Goal: Information Seeking & Learning: Learn about a topic

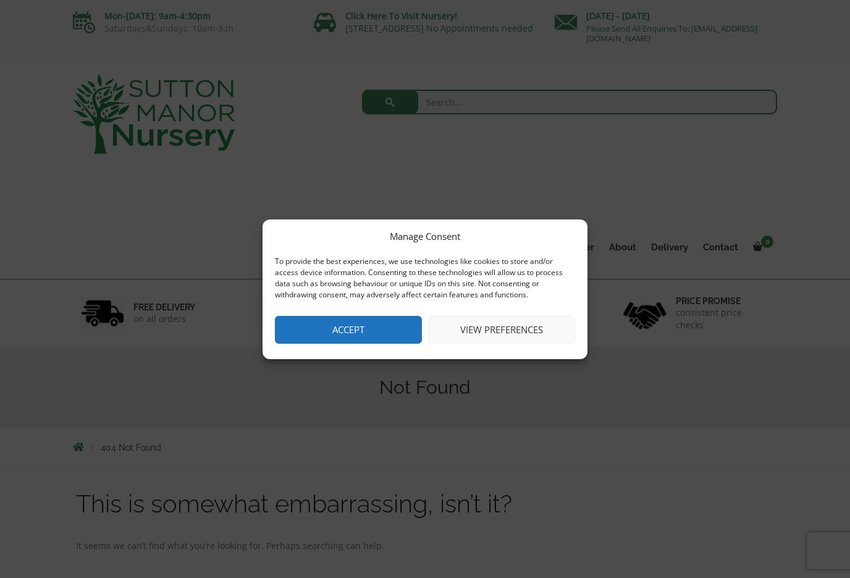
click at [345, 328] on button "Accept" at bounding box center [348, 330] width 147 height 28
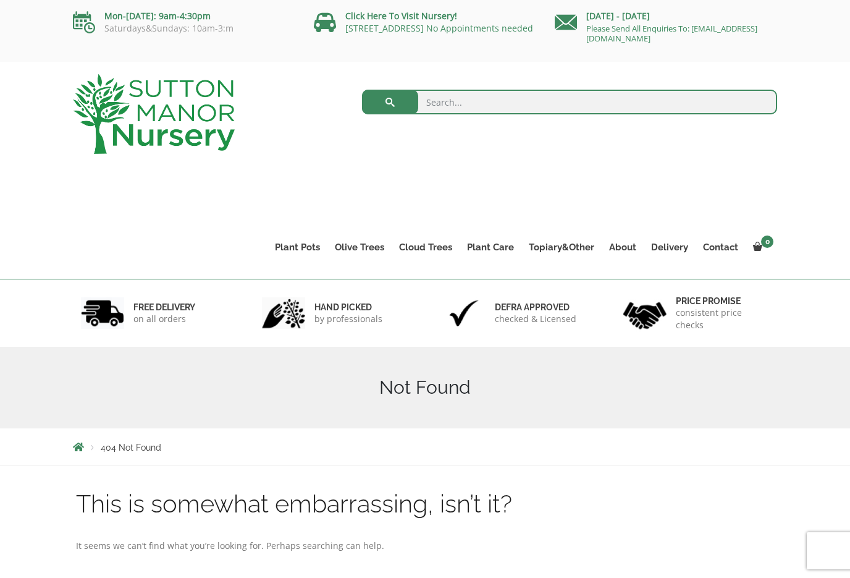
click at [0, 0] on link "Gnarled Olive Trees XXL" at bounding box center [0, 0] width 0 height 0
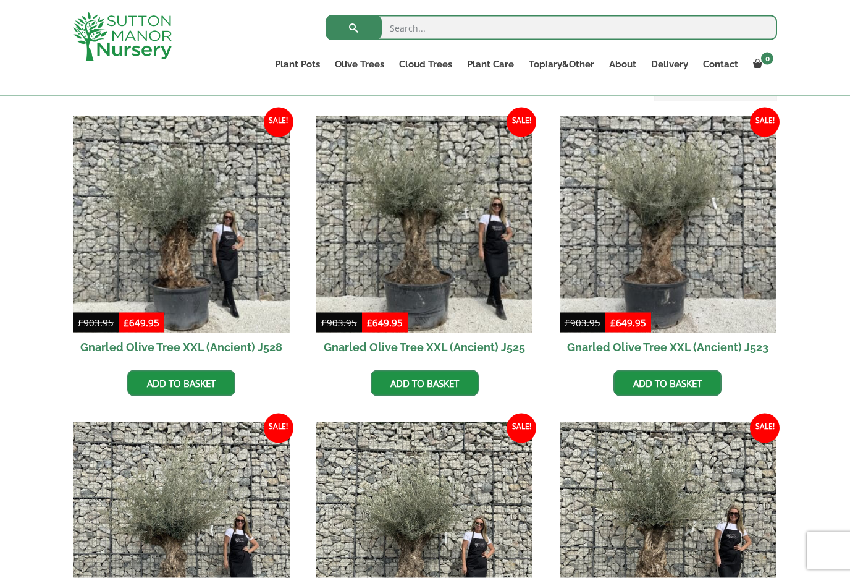
scroll to position [297, 0]
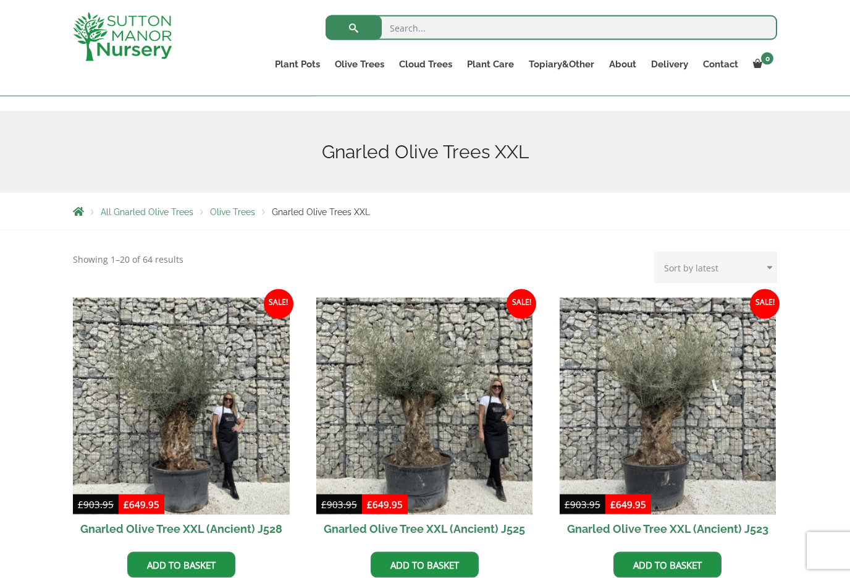
scroll to position [0, 0]
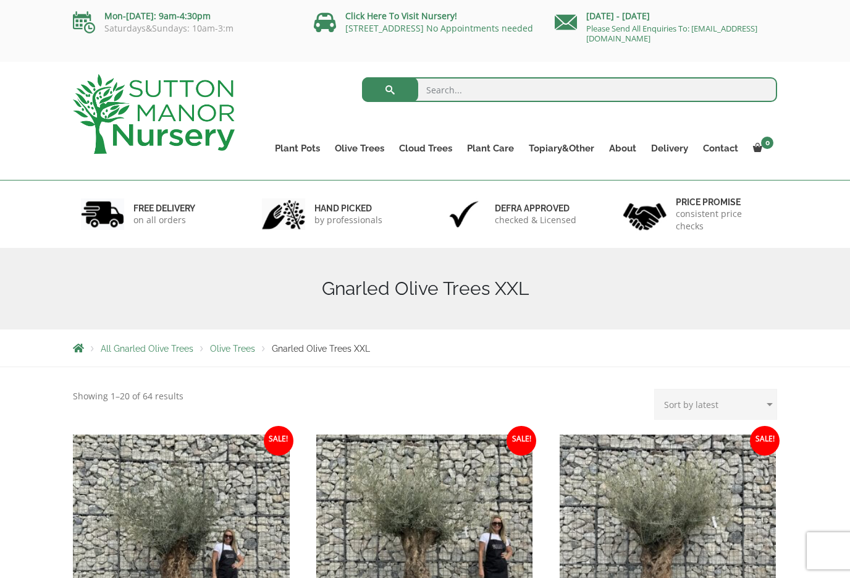
click at [0, 0] on link "Gnarled Olive Trees" at bounding box center [0, 0] width 0 height 0
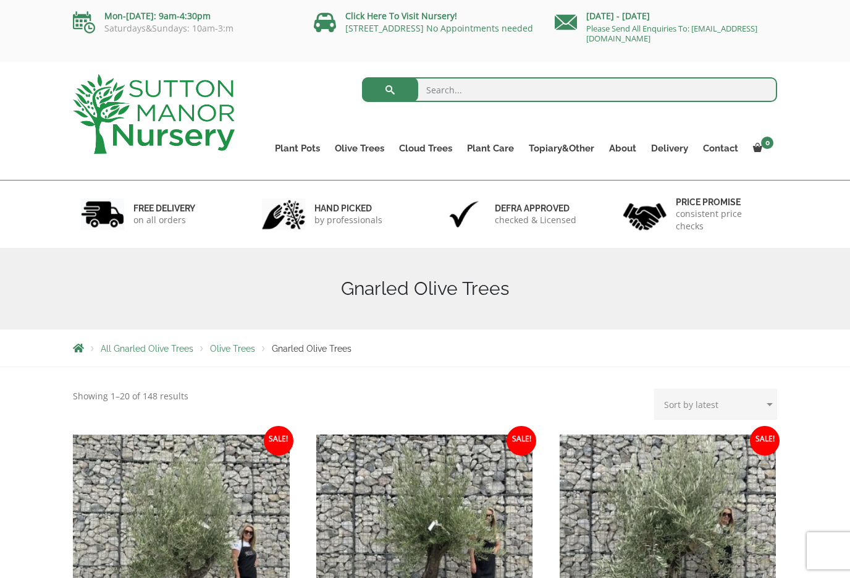
click at [0, 0] on link "Gnarled Plateau Olive Tree XL" at bounding box center [0, 0] width 0 height 0
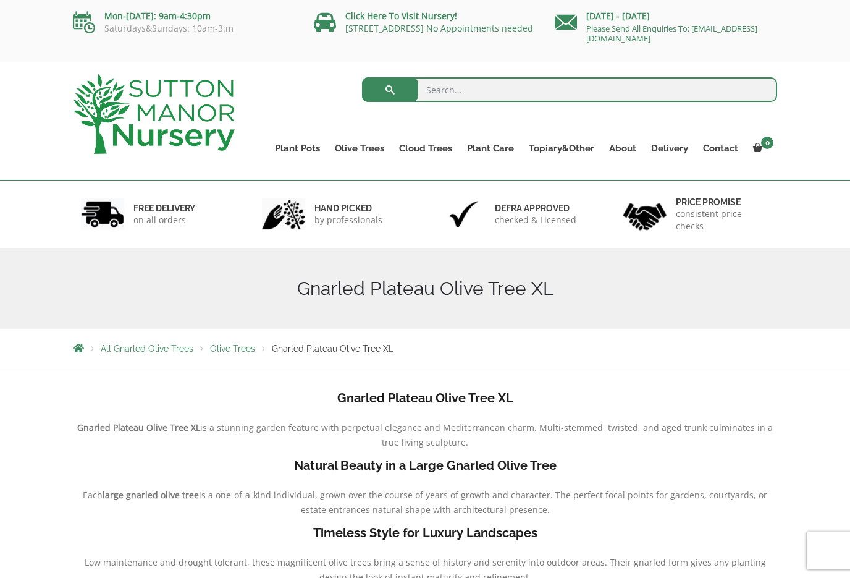
click at [0, 0] on link "Gnarled Multi Stem Olives" at bounding box center [0, 0] width 0 height 0
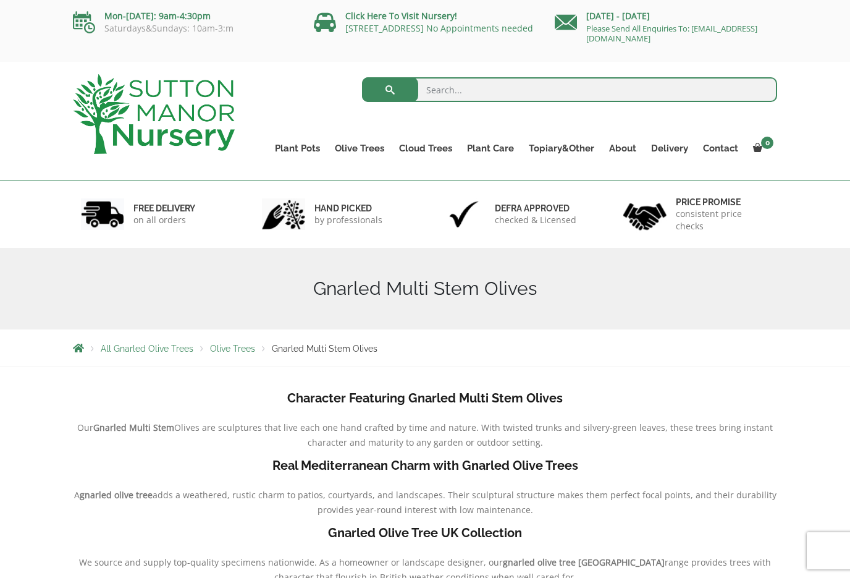
click at [1, 285] on div "Gnarled Multi Stem Olives" at bounding box center [425, 289] width 850 height 82
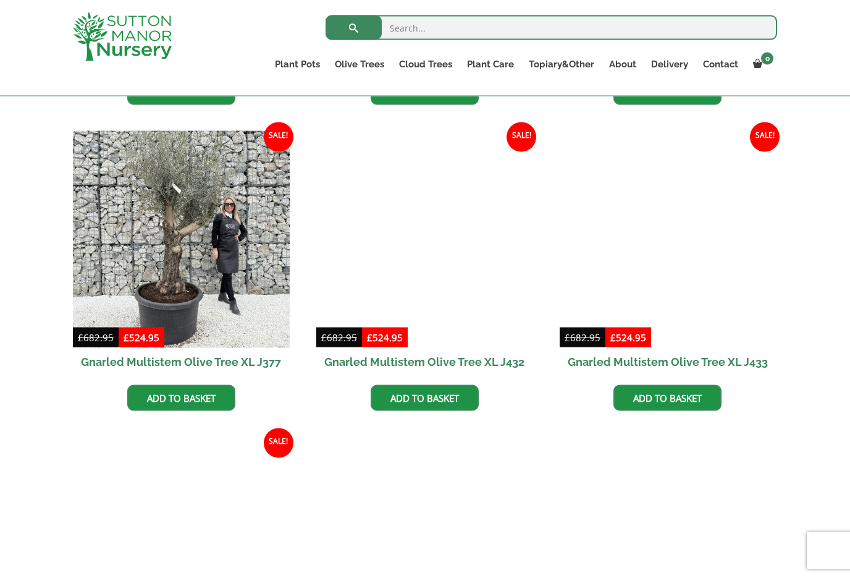
scroll to position [2030, 0]
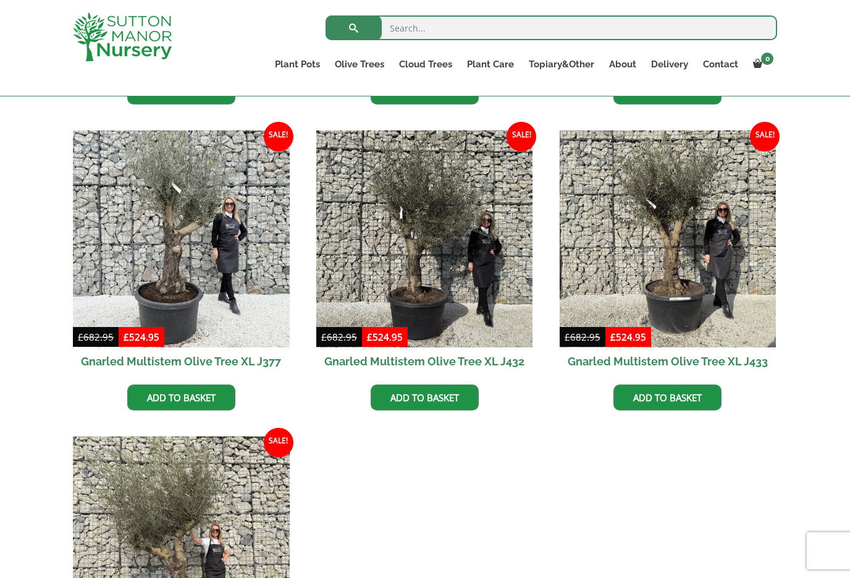
click at [103, 359] on h2 "Gnarled Multistem Olive Tree XL J377" at bounding box center [181, 361] width 217 height 28
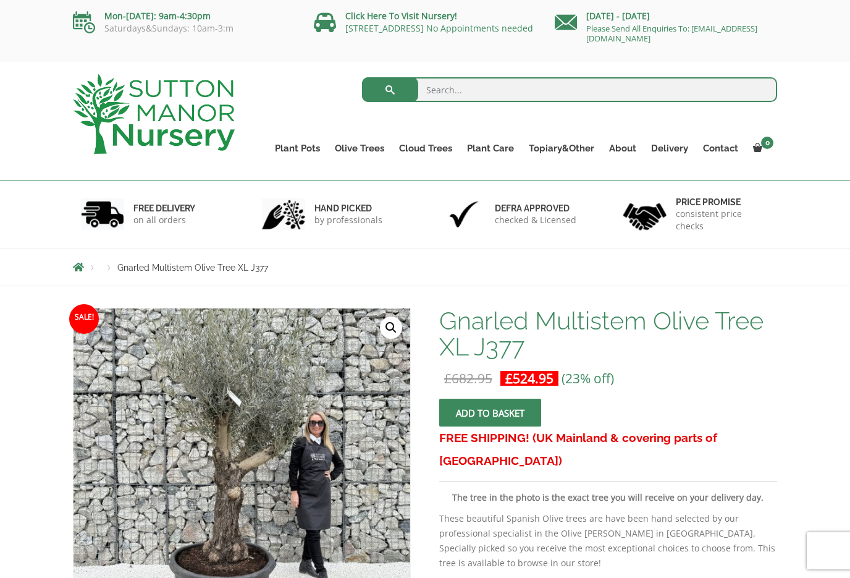
click at [0, 0] on link "Ilex Crenata Cloud Trees" at bounding box center [0, 0] width 0 height 0
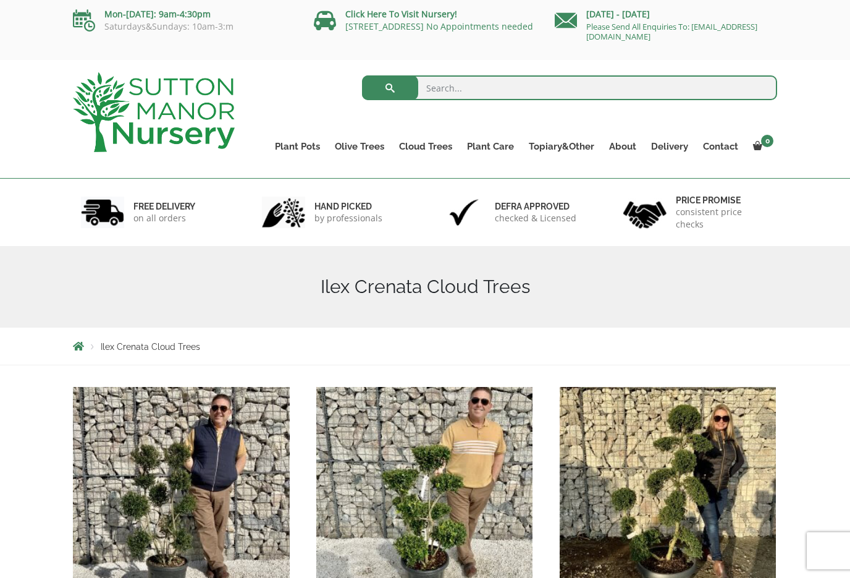
scroll to position [2, 0]
click at [0, 0] on link "Castlewellan" at bounding box center [0, 0] width 0 height 0
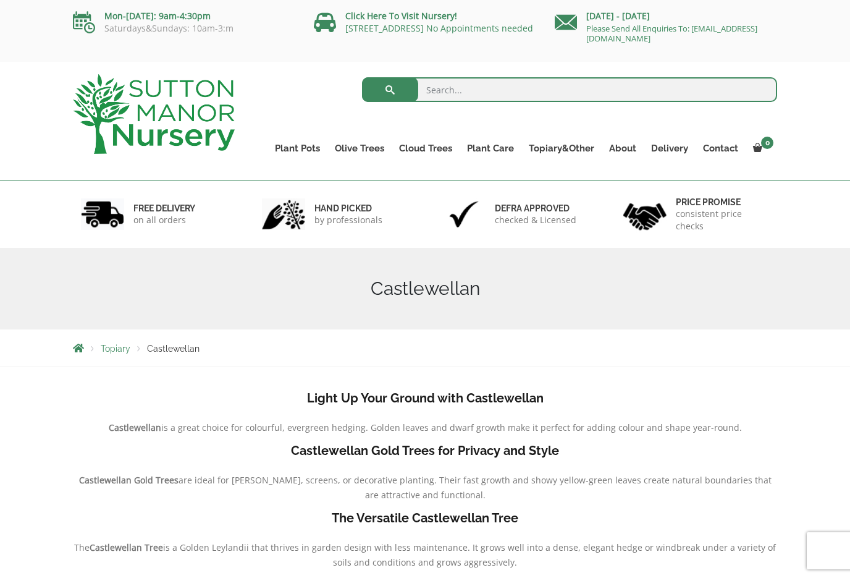
click at [0, 0] on link "Ligustrum Pom Poms" at bounding box center [0, 0] width 0 height 0
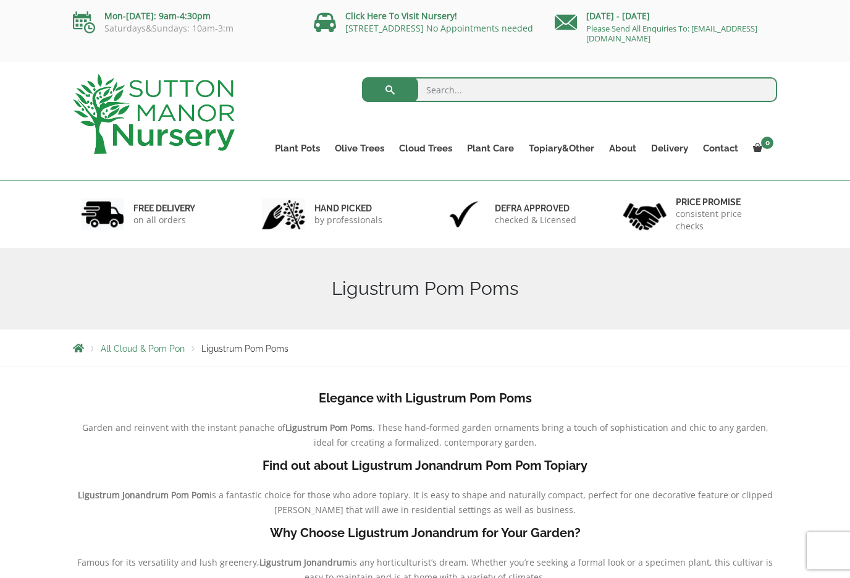
click at [0, 0] on link "The Olive Jar" at bounding box center [0, 0] width 0 height 0
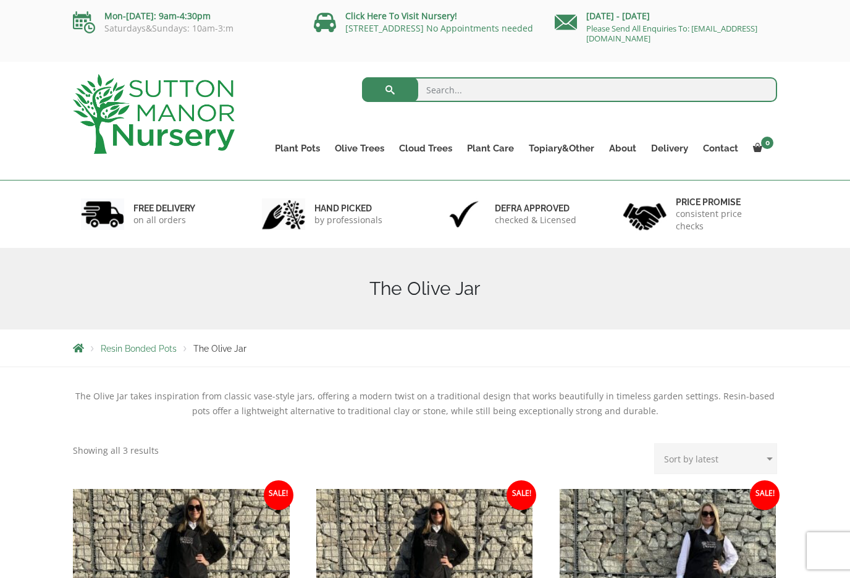
click at [0, 0] on link "The Atlantis Pots" at bounding box center [0, 0] width 0 height 0
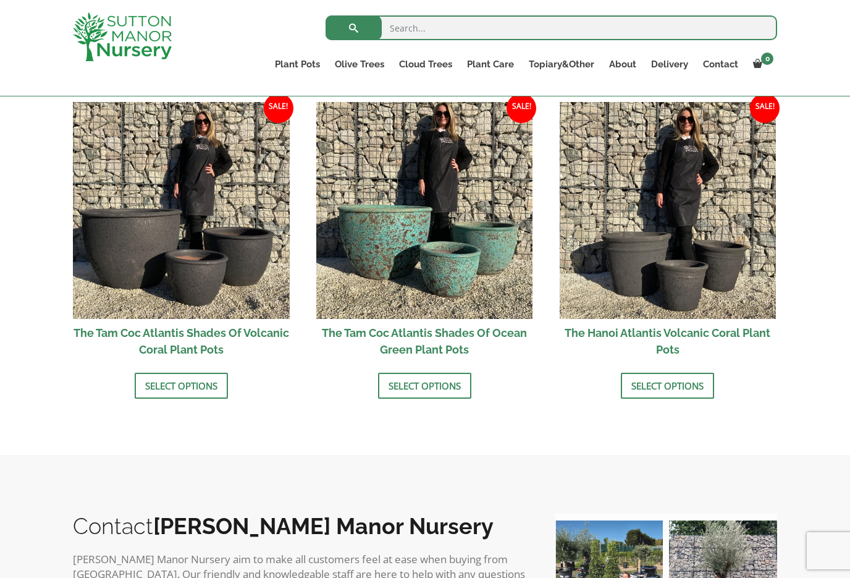
scroll to position [1069, 0]
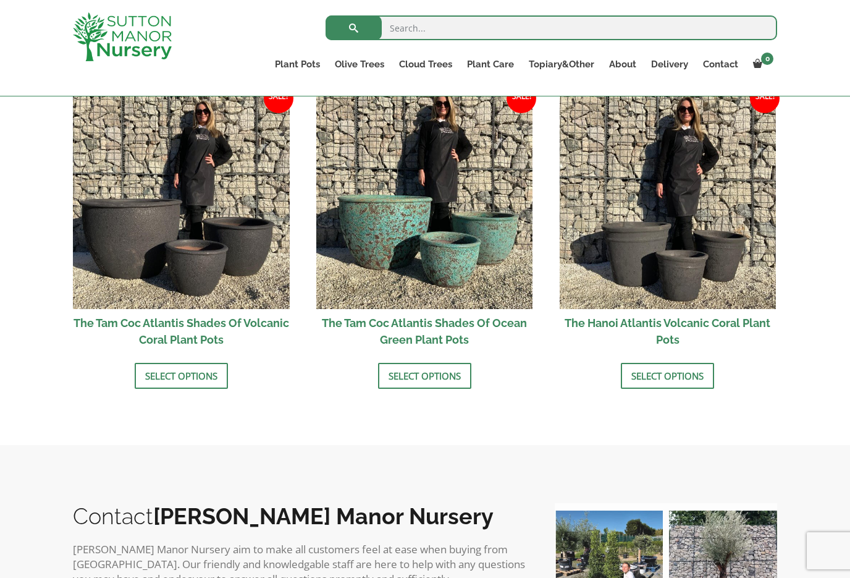
click at [135, 271] on img at bounding box center [181, 200] width 217 height 217
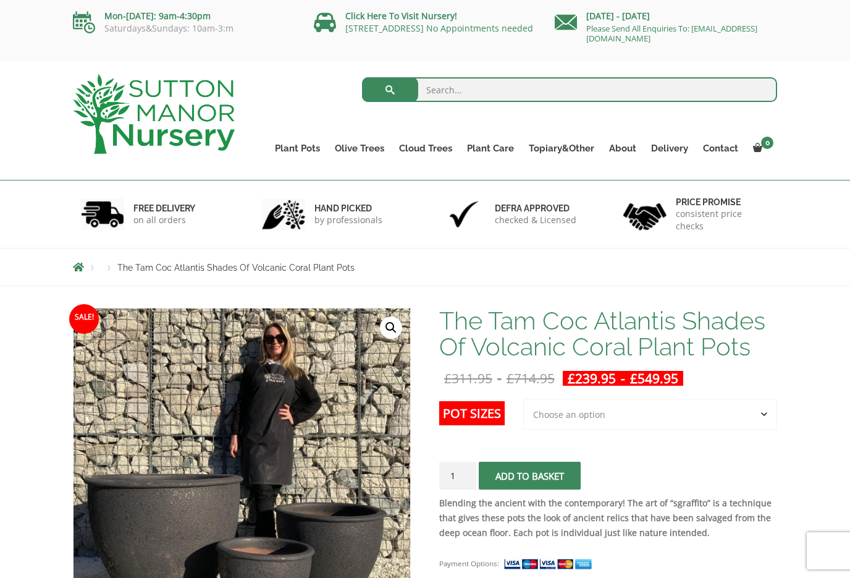
click at [0, 0] on link "Ilex Crenata" at bounding box center [0, 0] width 0 height 0
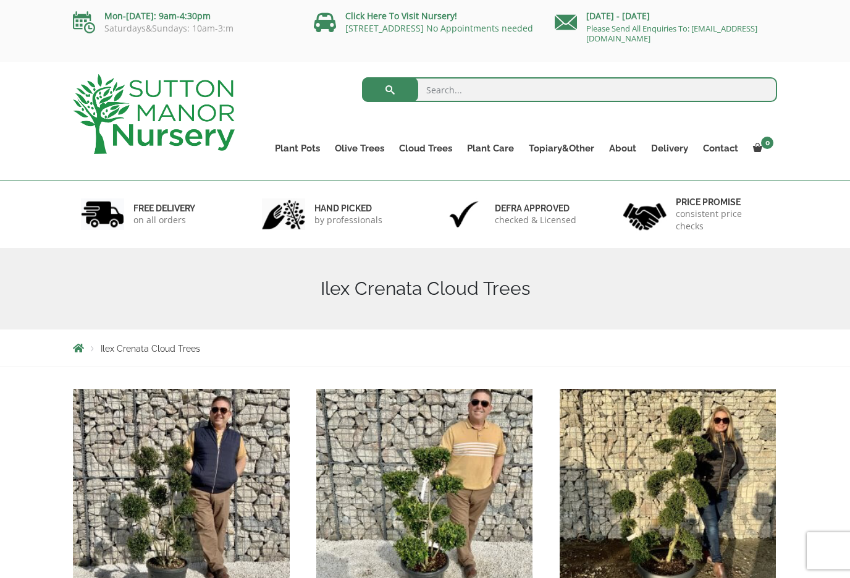
click at [0, 0] on link "Acers" at bounding box center [0, 0] width 0 height 0
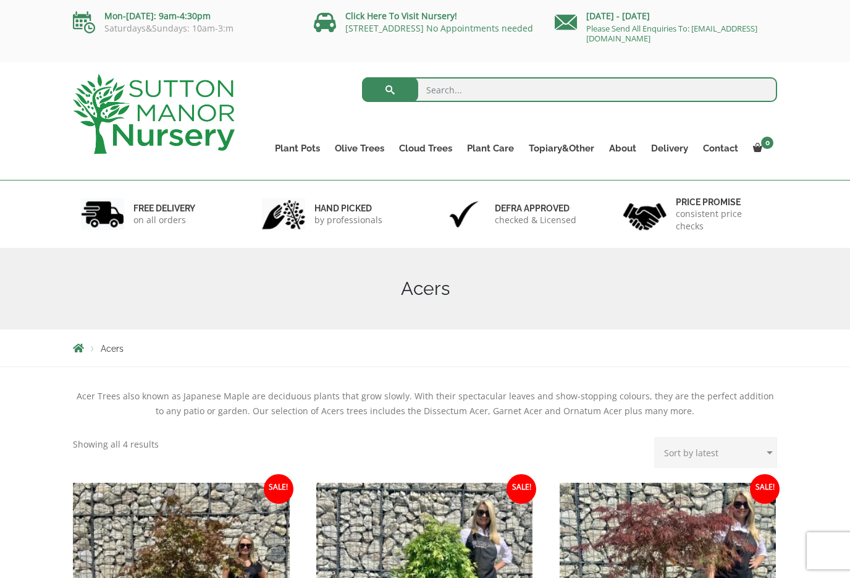
click at [0, 0] on link "Laurus Nobilis Bay Trees" at bounding box center [0, 0] width 0 height 0
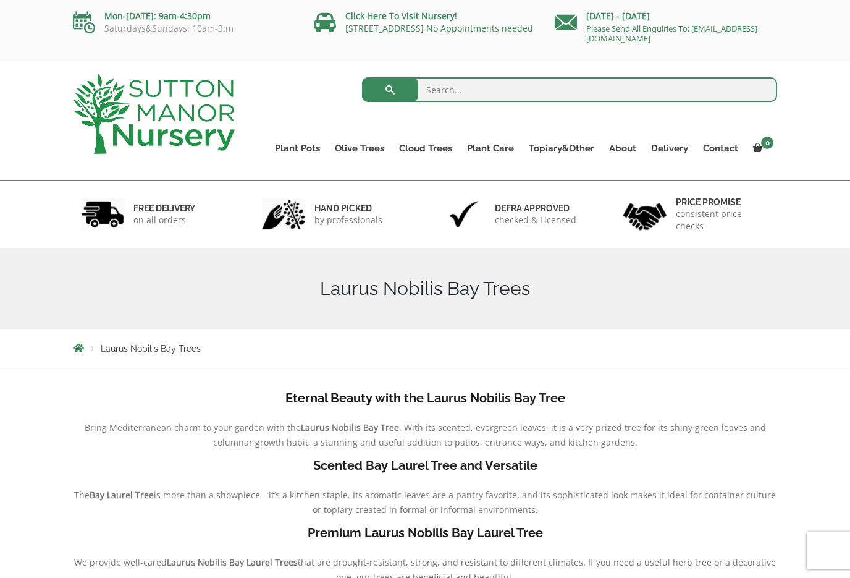
click at [0, 0] on link "Ligustrums" at bounding box center [0, 0] width 0 height 0
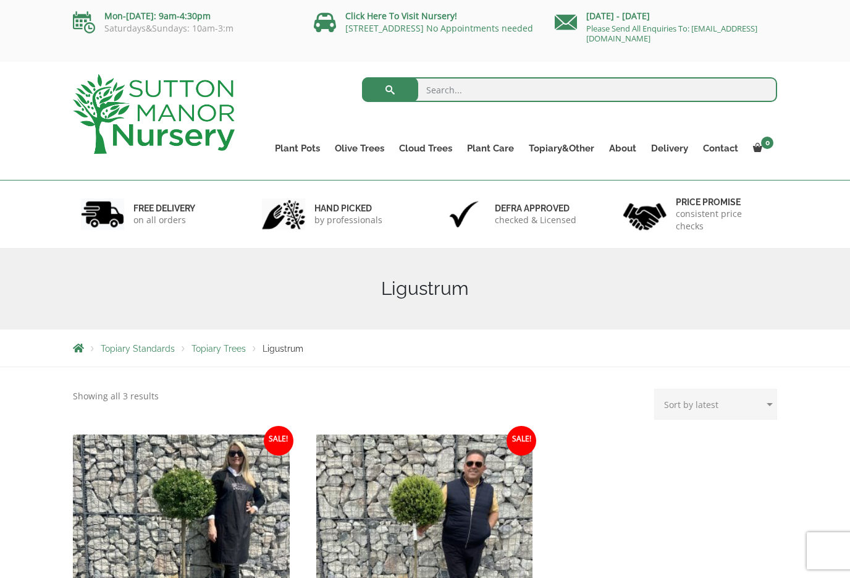
click at [0, 0] on link "Red Robins" at bounding box center [0, 0] width 0 height 0
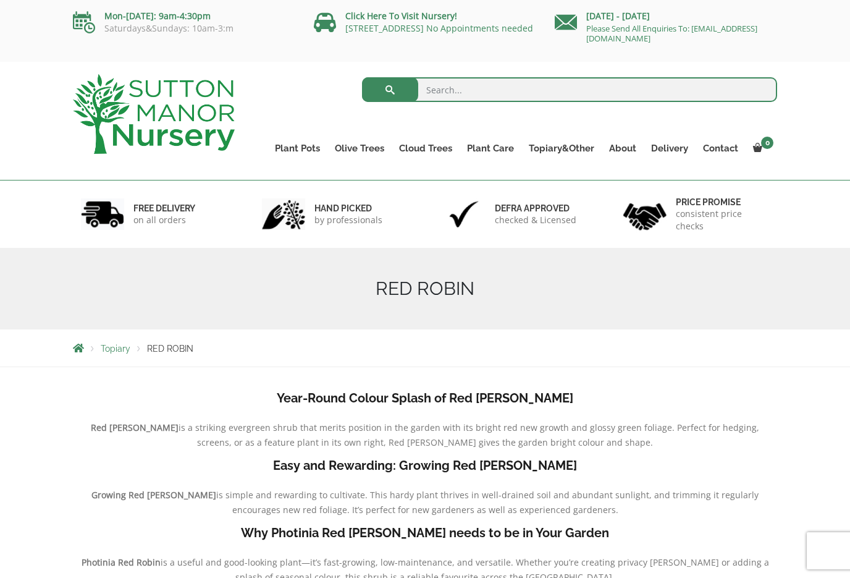
click at [0, 0] on link "Taxus Baccata (Yew)" at bounding box center [0, 0] width 0 height 0
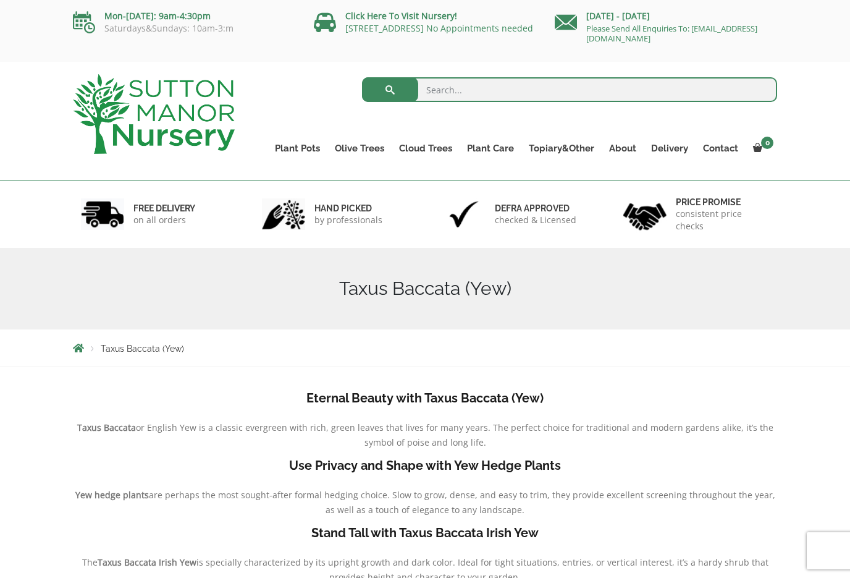
click at [0, 0] on link "Castlewellan (Cupressus)" at bounding box center [0, 0] width 0 height 0
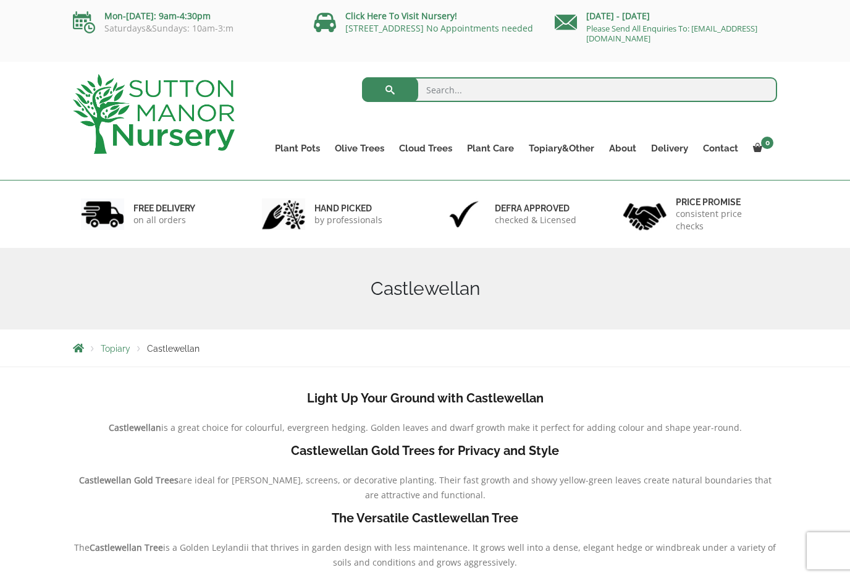
click at [0, 0] on link "Palm Trees" at bounding box center [0, 0] width 0 height 0
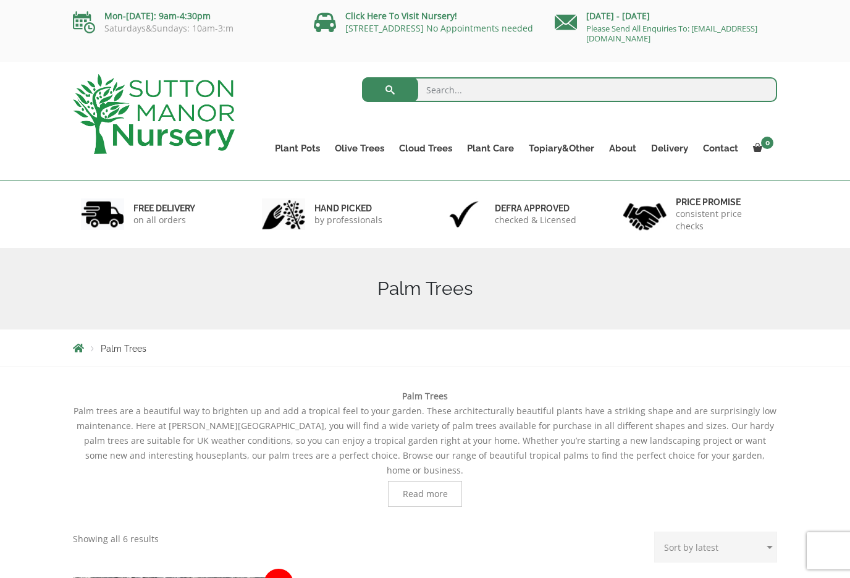
click at [670, 155] on link "Delivery" at bounding box center [670, 148] width 52 height 17
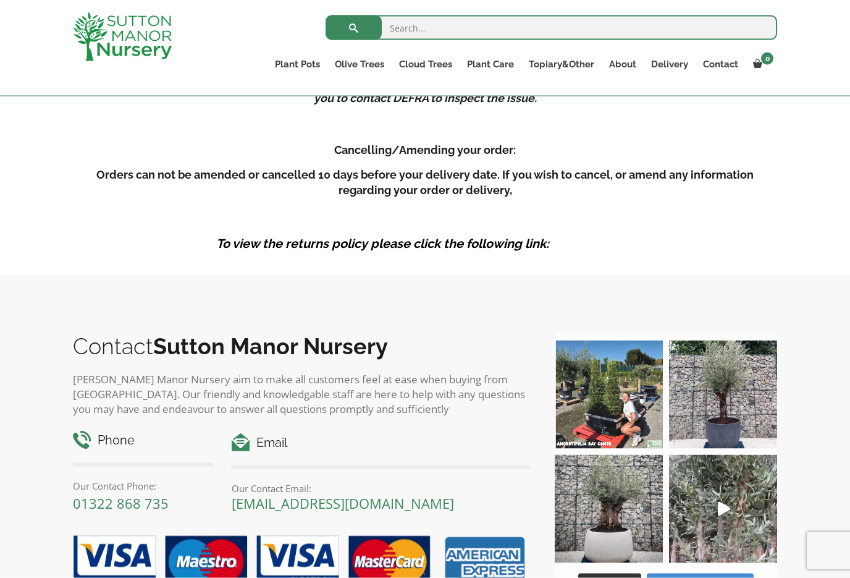
scroll to position [1858, 0]
click at [119, 372] on p "[PERSON_NAME] Manor Nursery aim to make all customers feel at ease when buying …" at bounding box center [301, 393] width 457 height 44
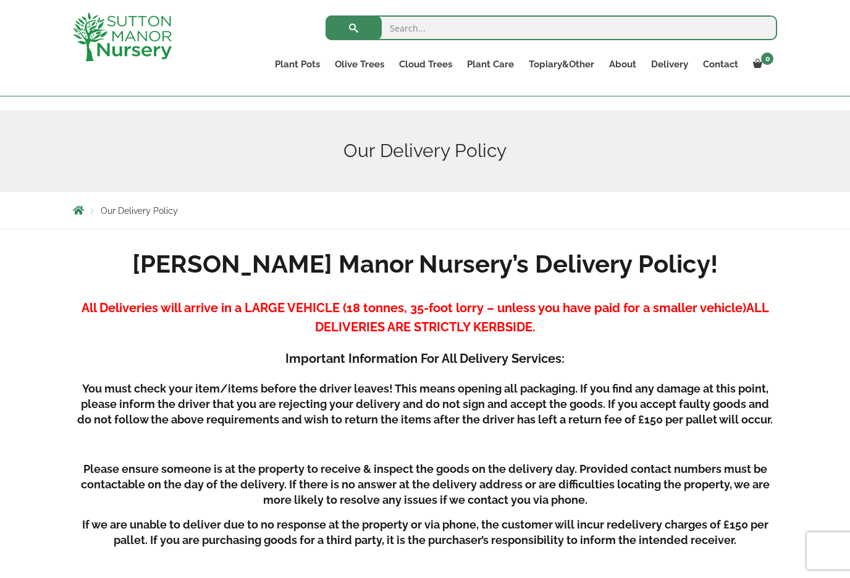
scroll to position [0, 0]
